Goal: Register for event/course

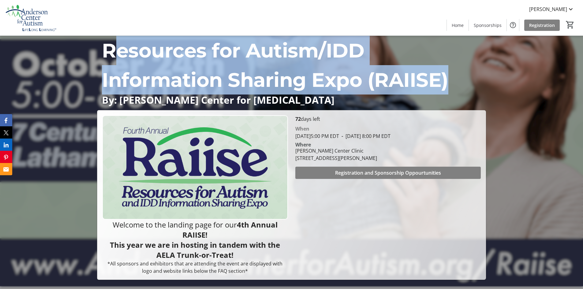
drag, startPoint x: 109, startPoint y: 47, endPoint x: 459, endPoint y: 80, distance: 351.4
click at [453, 77] on p "Resources for Autism/IDD Information Sharing Expo (RAIISE)" at bounding box center [291, 65] width 379 height 59
click at [463, 82] on p "Resources for Autism/IDD Information Sharing Expo (RAIISE)" at bounding box center [291, 65] width 379 height 59
drag, startPoint x: 463, startPoint y: 82, endPoint x: 125, endPoint y: 55, distance: 339.5
click at [125, 55] on p "Resources for Autism/IDD Information Sharing Expo (RAIISE)" at bounding box center [291, 65] width 379 height 59
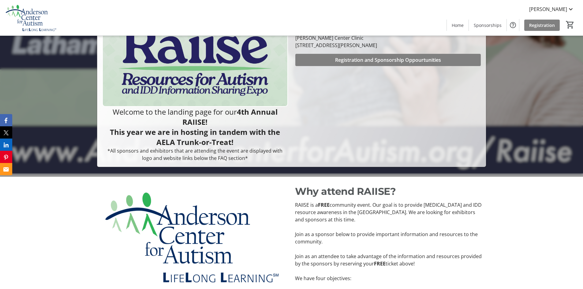
scroll to position [122, 0]
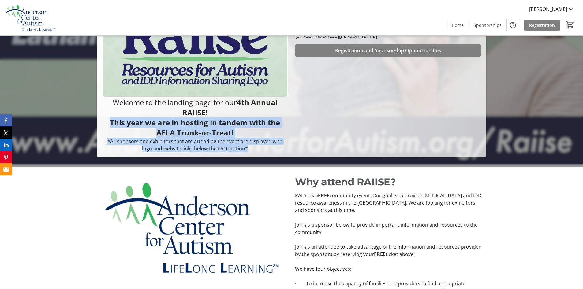
drag, startPoint x: 109, startPoint y: 121, endPoint x: 289, endPoint y: 154, distance: 183.1
click at [289, 154] on div "Welcome to the landing page for our 4th Annual RAIISE! This year we are in host…" at bounding box center [291, 72] width 388 height 169
click at [214, 127] on strong "This year we are in hosting in tandem with the AELA Trunk-or-Treat!" at bounding box center [195, 127] width 170 height 20
click at [242, 135] on p "This year we are in hosting in tandem with the AELA Trunk-or-Treat!" at bounding box center [194, 127] width 185 height 20
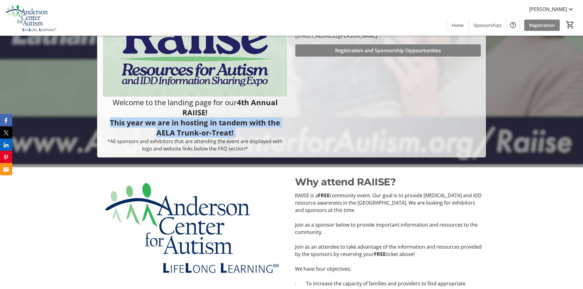
drag, startPoint x: 242, startPoint y: 135, endPoint x: 103, endPoint y: 119, distance: 139.8
click at [103, 119] on p "This year we are in hosting in tandem with the AELA Trunk-or-Treat!" at bounding box center [194, 127] width 185 height 20
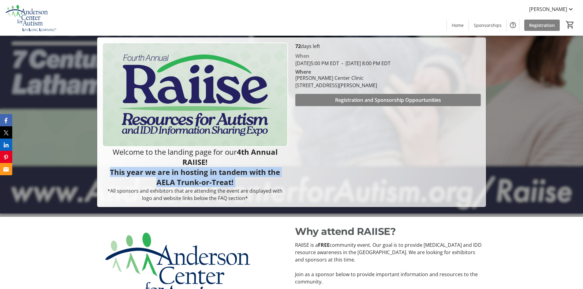
scroll to position [0, 0]
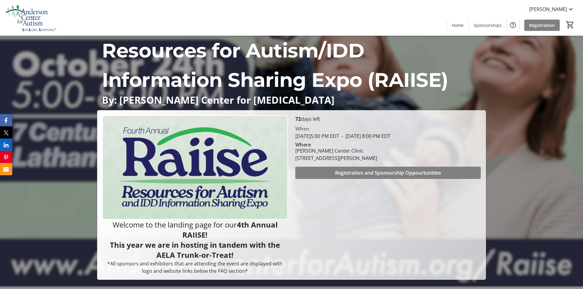
drag, startPoint x: 204, startPoint y: 251, endPoint x: 204, endPoint y: 236, distance: 15.0
click at [167, 226] on span "Welcome to the landing page for our" at bounding box center [175, 225] width 124 height 10
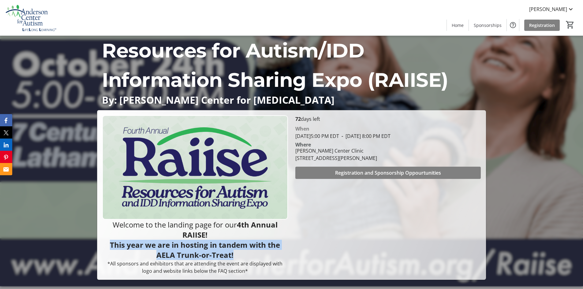
drag, startPoint x: 252, startPoint y: 257, endPoint x: 105, endPoint y: 247, distance: 146.8
click at [105, 247] on p "This year we are in hosting in tandem with the AELA Trunk-or-Treat!" at bounding box center [194, 250] width 185 height 20
copy strong "This year we are in hosting in tandem with the AELA Trunk-or-Treat!"
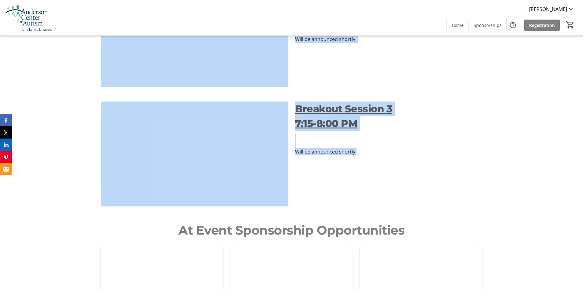
scroll to position [765, 0]
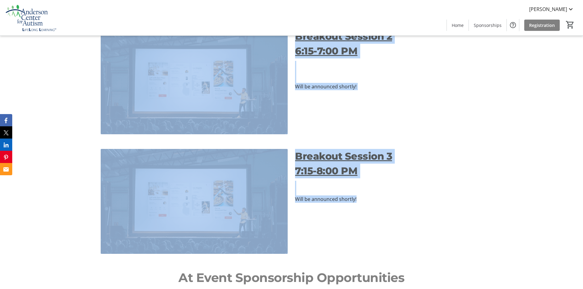
drag, startPoint x: 297, startPoint y: 182, endPoint x: 375, endPoint y: 182, distance: 77.7
copy div "Why attend RAIISE? RAIISE is a FREE community event. Our goal is to provide aut…"
click at [486, 86] on div "Breakout Session 2 6:15-7:00 PM Will be announced shortly!" at bounding box center [291, 82] width 583 height 120
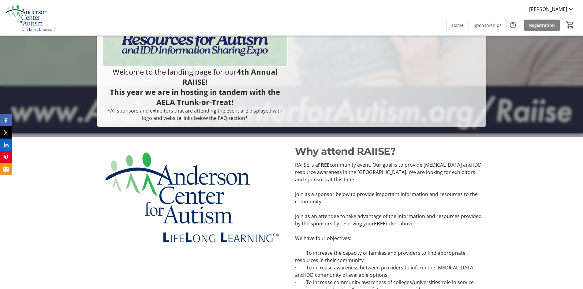
scroll to position [0, 0]
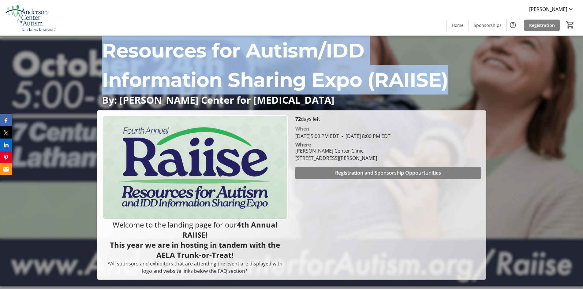
drag, startPoint x: 105, startPoint y: 47, endPoint x: 459, endPoint y: 85, distance: 355.5
click at [459, 85] on p "Resources for Autism/IDD Information Sharing Expo (RAIISE)" at bounding box center [291, 65] width 379 height 59
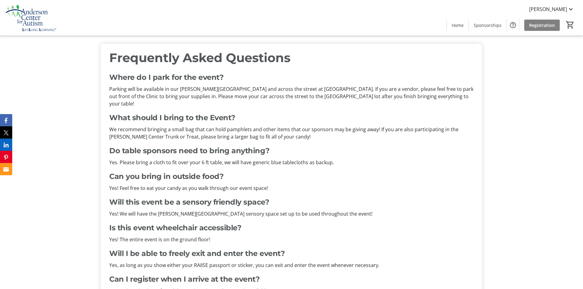
scroll to position [3557, 0]
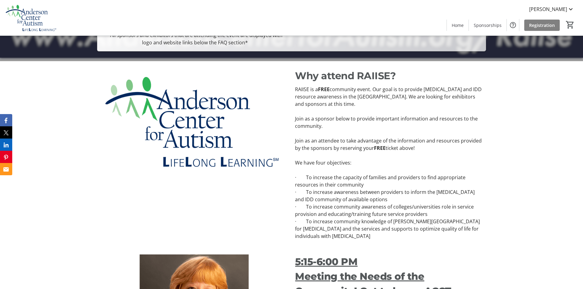
scroll to position [0, 0]
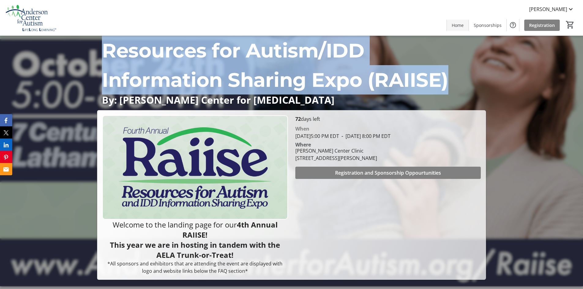
click at [463, 24] on span "Home" at bounding box center [457, 25] width 12 height 6
click at [561, 19] on div "0" at bounding box center [569, 25] width 20 height 12
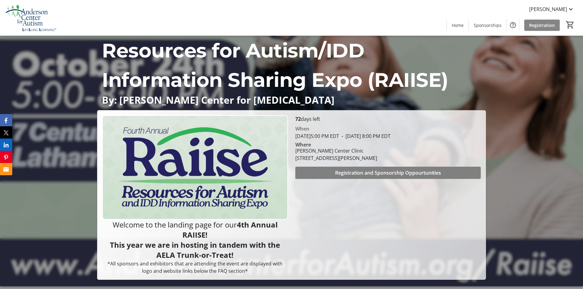
click at [546, 25] on span "Registration" at bounding box center [542, 25] width 26 height 6
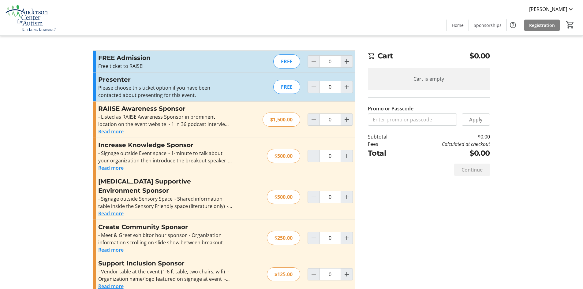
click at [114, 134] on button "Read more" at bounding box center [110, 131] width 25 height 7
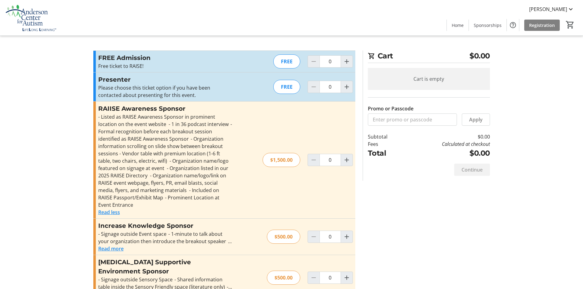
click at [118, 87] on p "Please choose this ticket option if you have been contacted about presenting fo…" at bounding box center [165, 91] width 134 height 15
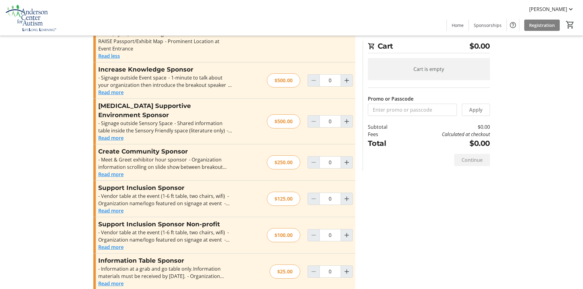
scroll to position [228, 0]
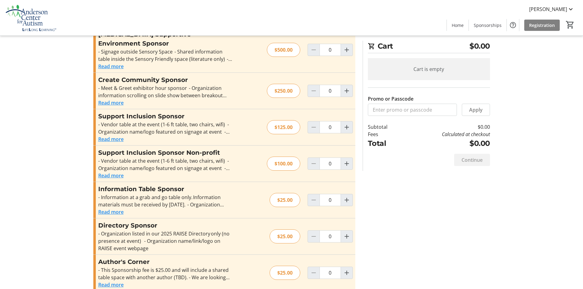
click at [113, 281] on button "Read more" at bounding box center [110, 284] width 25 height 7
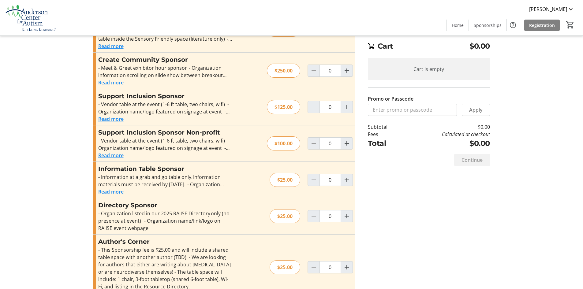
scroll to position [257, 0]
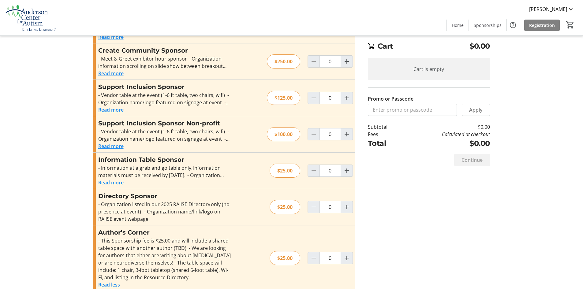
click at [113, 179] on button "Read more" at bounding box center [110, 182] width 25 height 7
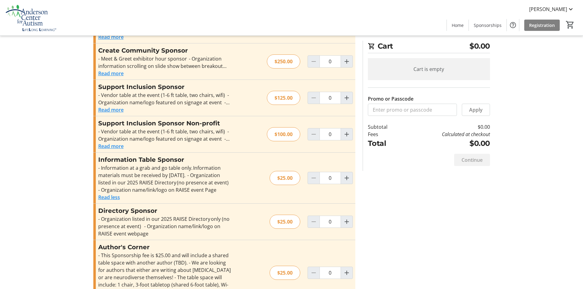
click at [397, 255] on div "Promo or Passcode Apply FREE Admission Free ticket to RAISE! Read more Free tic…" at bounding box center [292, 53] width 404 height 520
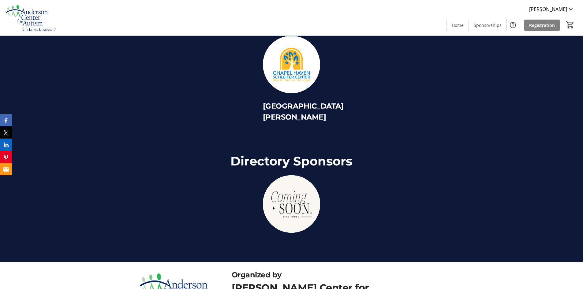
scroll to position [3557, 0]
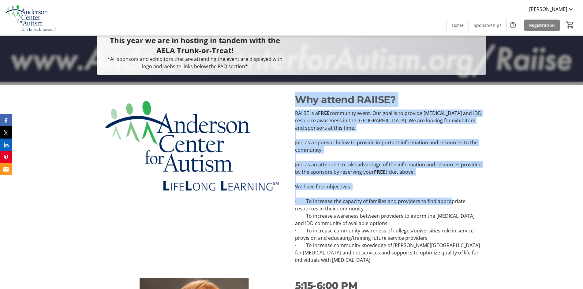
scroll to position [306, 0]
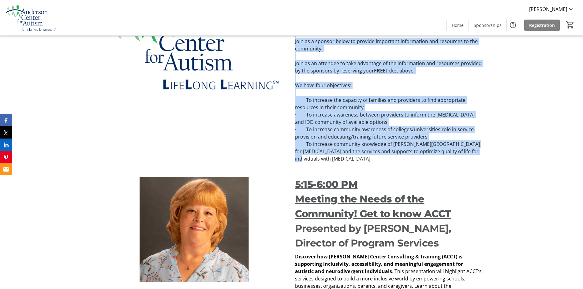
drag, startPoint x: 296, startPoint y: 118, endPoint x: 471, endPoint y: 156, distance: 179.3
click at [471, 156] on div "Why attend RAIISE? RAIISE is a FREE community event. Our goal is to provide aut…" at bounding box center [291, 77] width 583 height 186
copy div "Why attend RAIISE? RAIISE is a FREE community event. Our goal is to provide aut…"
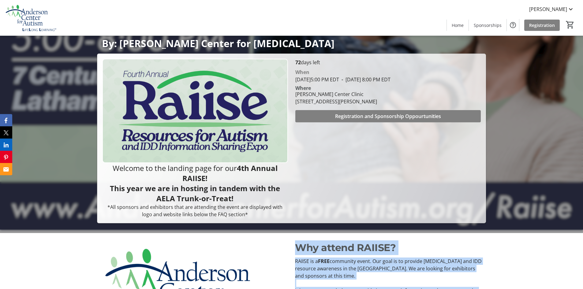
scroll to position [122, 0]
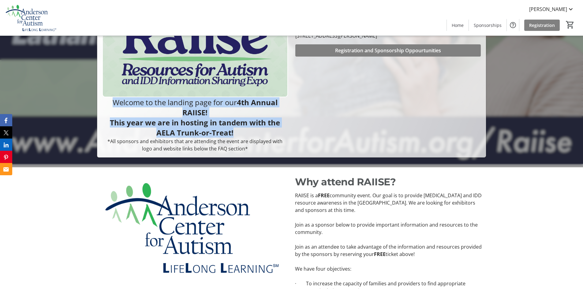
drag, startPoint x: 109, startPoint y: 102, endPoint x: 243, endPoint y: 135, distance: 137.9
click at [243, 135] on div "Welcome to the landing page for our 4th Annual RAIISE! This year we are in host…" at bounding box center [194, 124] width 185 height 55
copy div "Welcome to the landing page for our 4th Annual RAIISE! This year we are in host…"
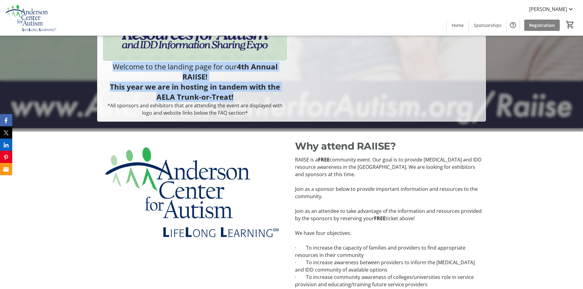
scroll to position [183, 0]
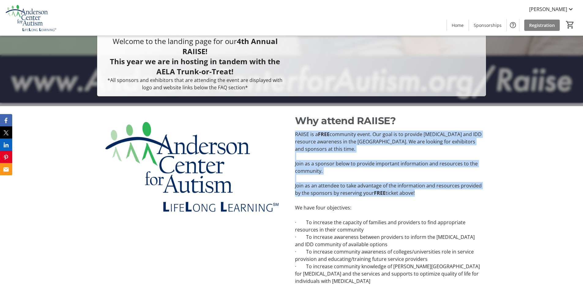
drag, startPoint x: 296, startPoint y: 194, endPoint x: 423, endPoint y: 196, distance: 126.9
click at [423, 196] on div "RAIISE is a FREE community event. Our goal is to provide autism and IDD resourc…" at bounding box center [388, 208] width 187 height 154
copy div "RAIISE is a FREE community event. Our goal is to provide autism and IDD resourc…"
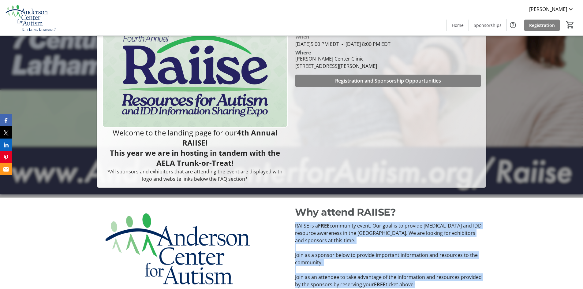
scroll to position [92, 0]
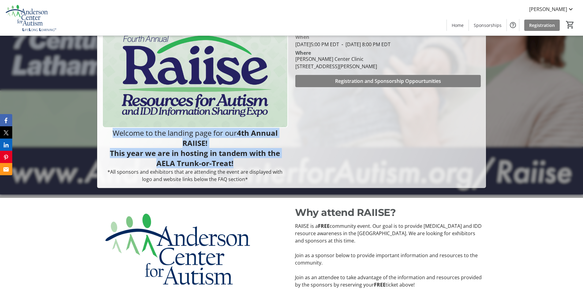
drag, startPoint x: 113, startPoint y: 134, endPoint x: 269, endPoint y: 161, distance: 158.6
click at [269, 161] on div "Welcome to the landing page for our 4th Annual RAIISE! This year we are in host…" at bounding box center [194, 155] width 185 height 55
copy div "Welcome to the landing page for our 4th Annual RAIISE! This year we are in host…"
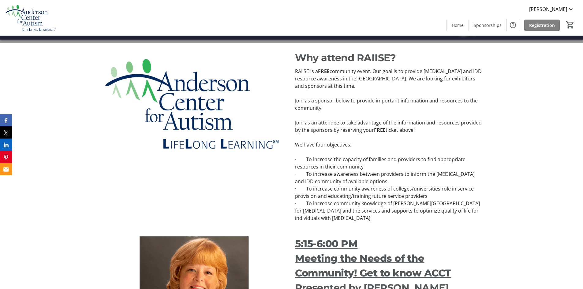
scroll to position [275, 0]
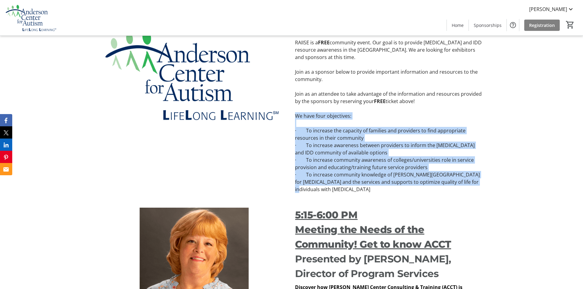
drag, startPoint x: 295, startPoint y: 115, endPoint x: 466, endPoint y: 181, distance: 183.5
click at [466, 181] on div "RAIISE is a FREE community event. Our goal is to provide autism and IDD resourc…" at bounding box center [388, 116] width 187 height 154
copy div "We have four objectives: · To increase the capacity of families and providers t…"
